Goal: Understand process/instructions: Learn how to perform a task or action

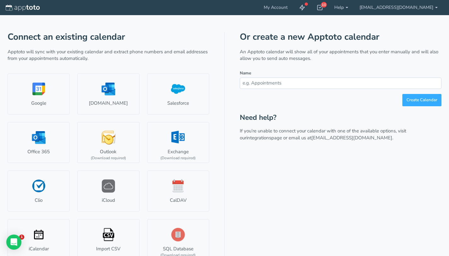
click at [306, 84] on input "text" at bounding box center [341, 82] width 202 height 11
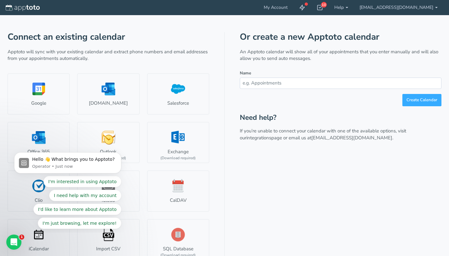
click at [282, 81] on input "text" at bounding box center [341, 82] width 202 height 11
click at [354, 9] on link "Help" at bounding box center [340, 7] width 25 height 15
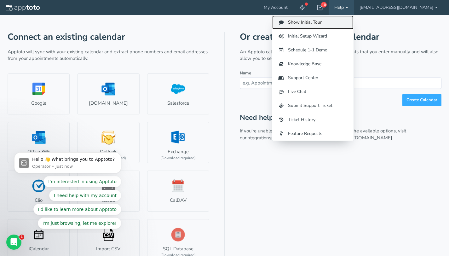
click at [345, 21] on link "Show Initial Tour" at bounding box center [312, 22] width 81 height 14
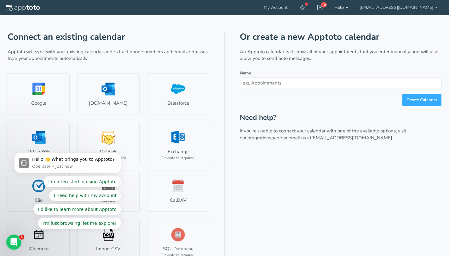
click at [354, 7] on link "Help" at bounding box center [340, 7] width 25 height 15
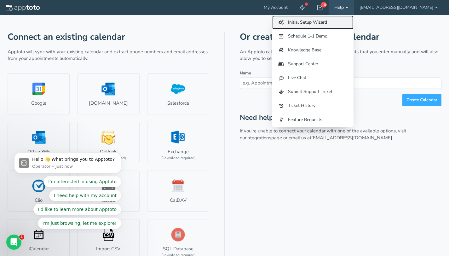
click at [327, 23] on link "Initial Setup Wizard" at bounding box center [312, 22] width 81 height 14
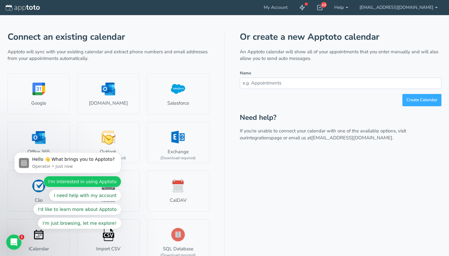
click at [74, 180] on button "I'm interested in using Apptoto" at bounding box center [82, 181] width 78 height 11
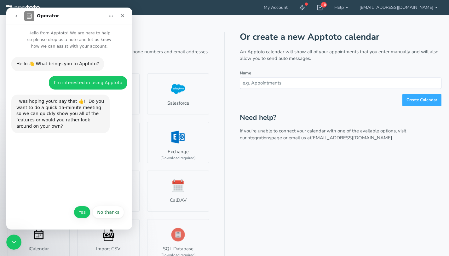
click at [82, 208] on button "Yes" at bounding box center [82, 212] width 17 height 13
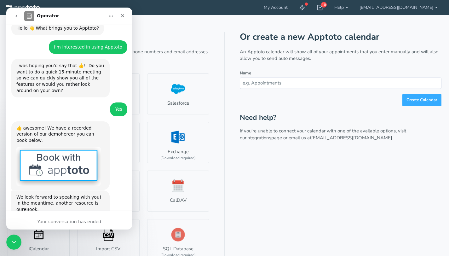
scroll to position [54, 0]
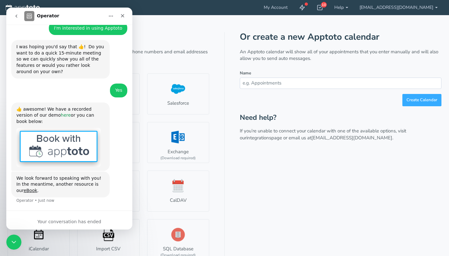
click at [61, 117] on link "here" at bounding box center [66, 114] width 10 height 5
